Goal: Task Accomplishment & Management: Use online tool/utility

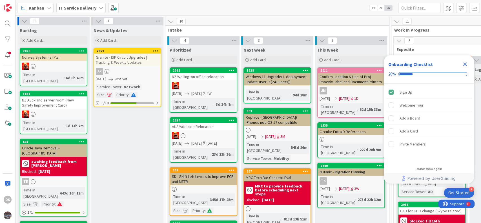
click at [465, 65] on icon "Close Checklist" at bounding box center [466, 65] width 4 height 4
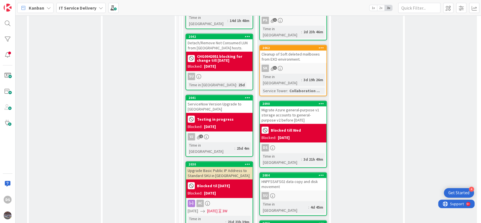
scroll to position [376, 213]
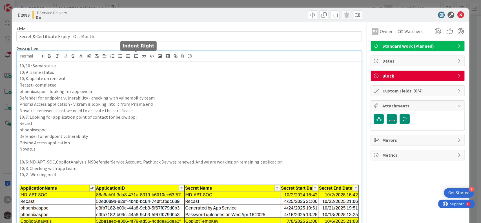
click at [137, 57] on div "10/10 : Same status 10/9 : same status 10/8: update on renewal Recast- complete…" at bounding box center [189, 167] width 345 height 233
click at [457, 12] on icon at bounding box center [460, 15] width 7 height 7
